Goal: Task Accomplishment & Management: Complete application form

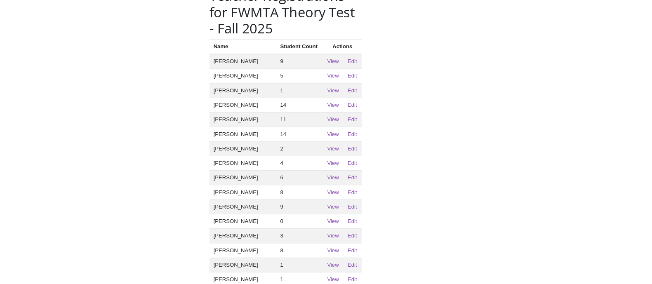
scroll to position [51, 0]
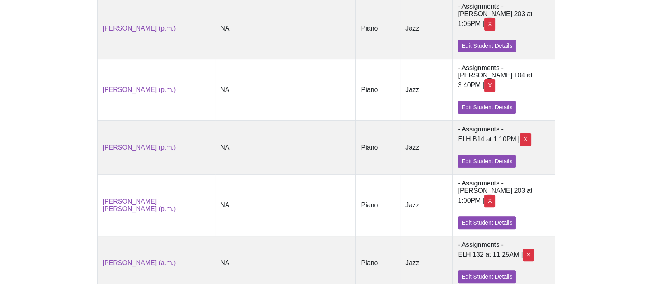
scroll to position [360, 0]
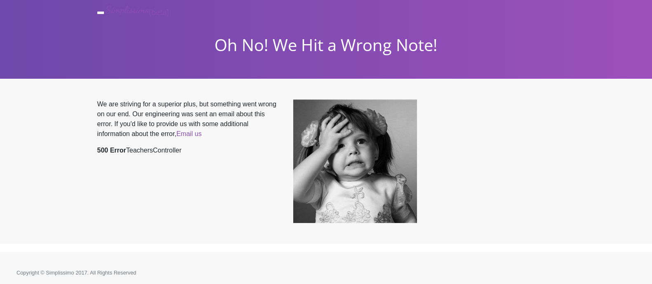
scroll to position [4, 0]
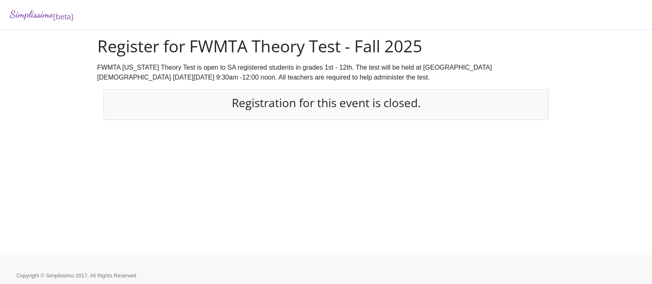
scroll to position [4, 0]
